Goal: Task Accomplishment & Management: Complete application form

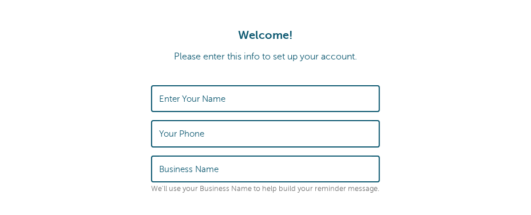
click at [190, 104] on label "Enter Your Name" at bounding box center [192, 99] width 66 height 10
click at [190, 104] on input "Enter Your Name" at bounding box center [265, 98] width 213 height 25
type input "[PERSON_NAME]"
type input "3104972295"
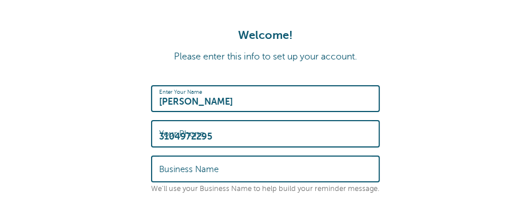
type input "emmanuel brandeis"
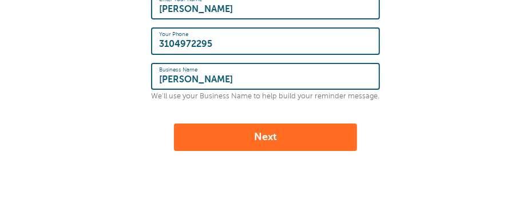
scroll to position [92, 0]
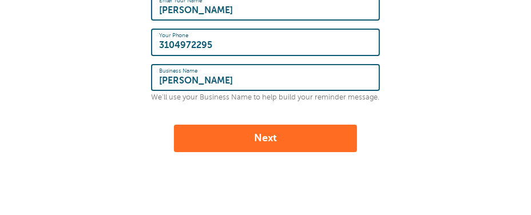
click at [203, 144] on button "Next" at bounding box center [265, 138] width 183 height 27
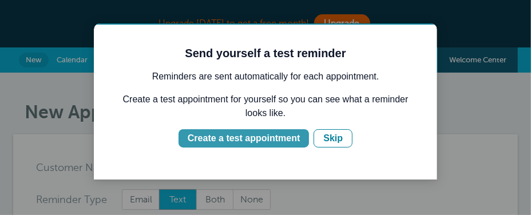
click at [223, 145] on div "Create a test appointment" at bounding box center [243, 138] width 112 height 14
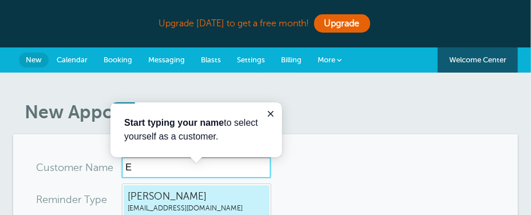
scroll to position [22, 0]
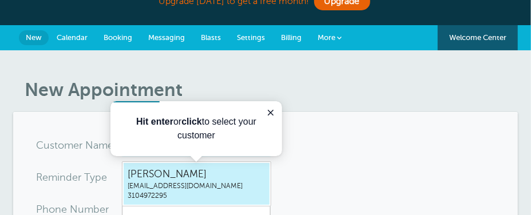
type input "[PERSON_NAME]"
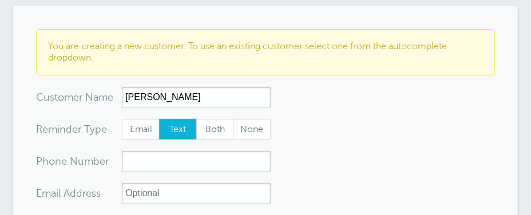
scroll to position [137, 0]
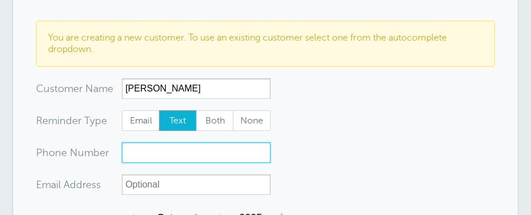
click at [148, 163] on input "xxx-no-autofill" at bounding box center [196, 153] width 149 height 21
type input "1"
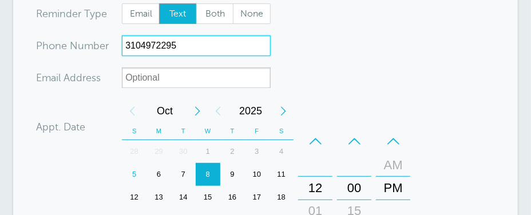
scroll to position [277, 0]
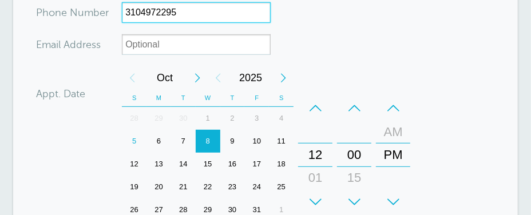
click at [149, 153] on div "6" at bounding box center [159, 141] width 25 height 23
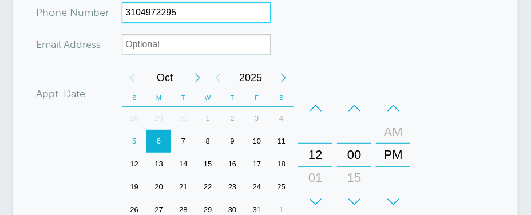
click at [207, 153] on div "8" at bounding box center [208, 141] width 25 height 23
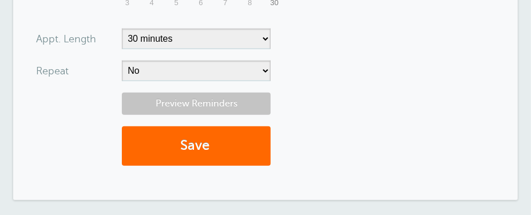
scroll to position [563, 0]
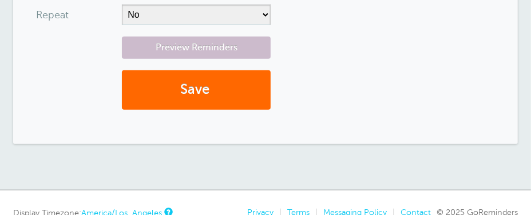
type input "3104972295"
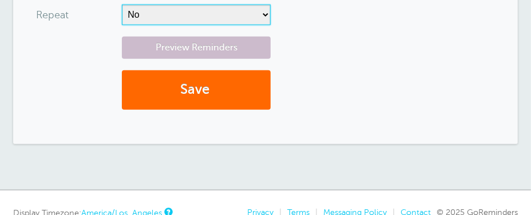
click at [160, 25] on select "No Daily Weekly Every 2 weeks Every 3 weeks Every 4 weeks Monthly Every 5 weeks…" at bounding box center [196, 15] width 149 height 21
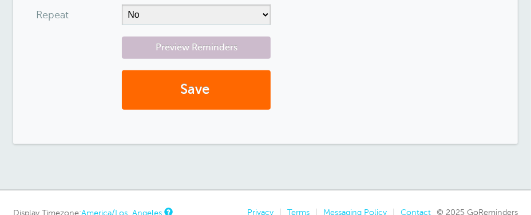
click at [352, 95] on div "Preview Reminders Save" at bounding box center [265, 79] width 459 height 85
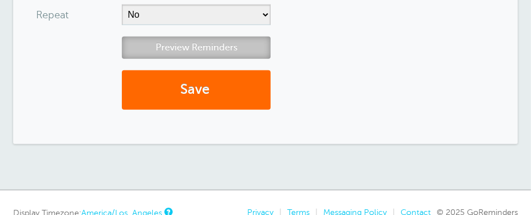
click at [196, 59] on link "Preview Reminders" at bounding box center [196, 48] width 149 height 22
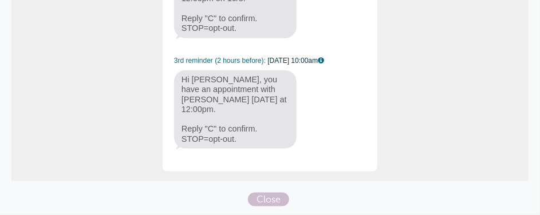
scroll to position [421, 0]
click at [263, 204] on span "Close" at bounding box center [268, 200] width 41 height 14
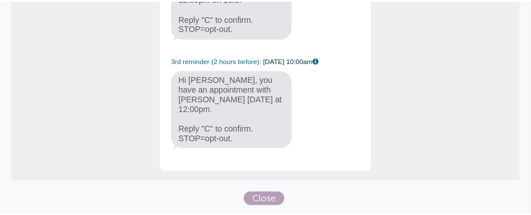
scroll to position [553, 0]
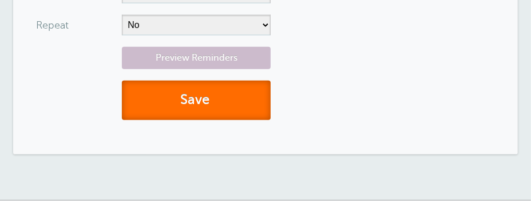
click at [183, 120] on button "Save" at bounding box center [196, 101] width 149 height 40
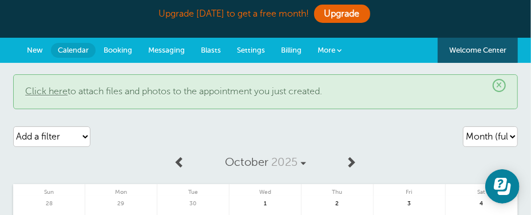
scroll to position [7, 0]
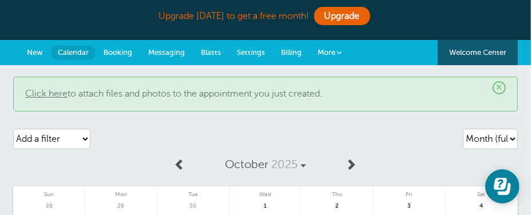
click at [176, 54] on span "Messaging" at bounding box center [166, 52] width 37 height 9
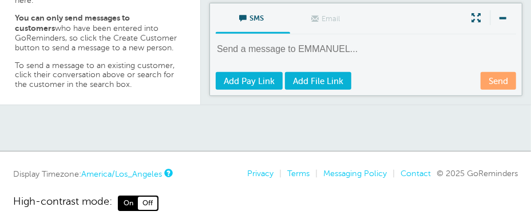
scroll to position [241, 0]
